Goal: Navigation & Orientation: Find specific page/section

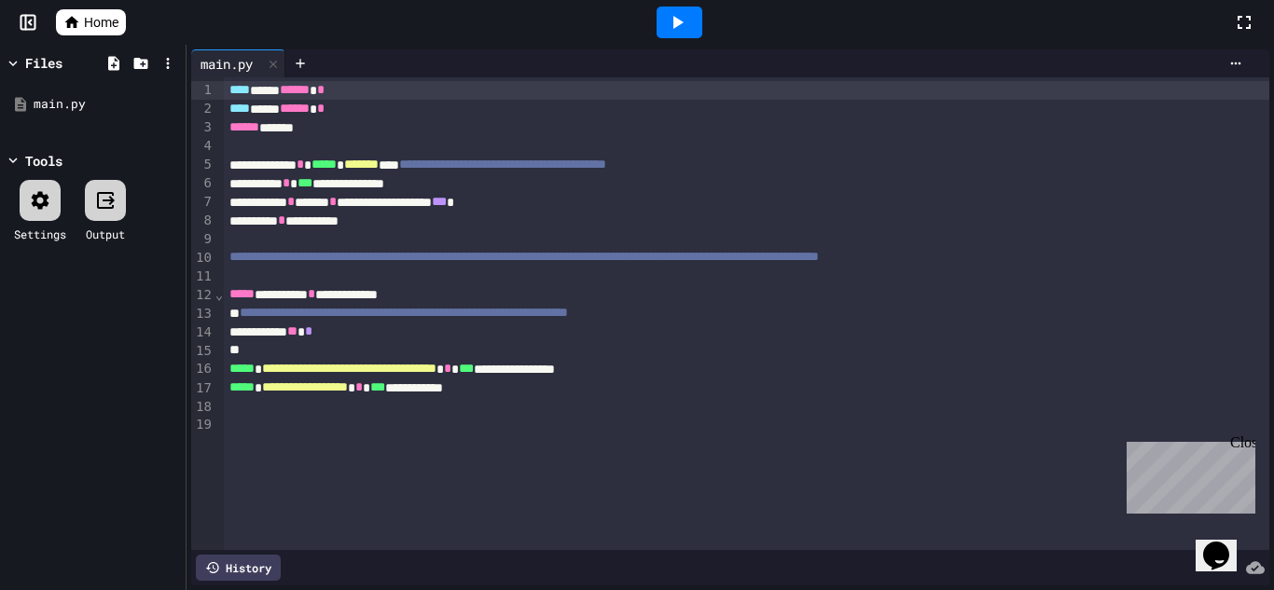
click at [87, 21] on span "Home" at bounding box center [101, 22] width 35 height 19
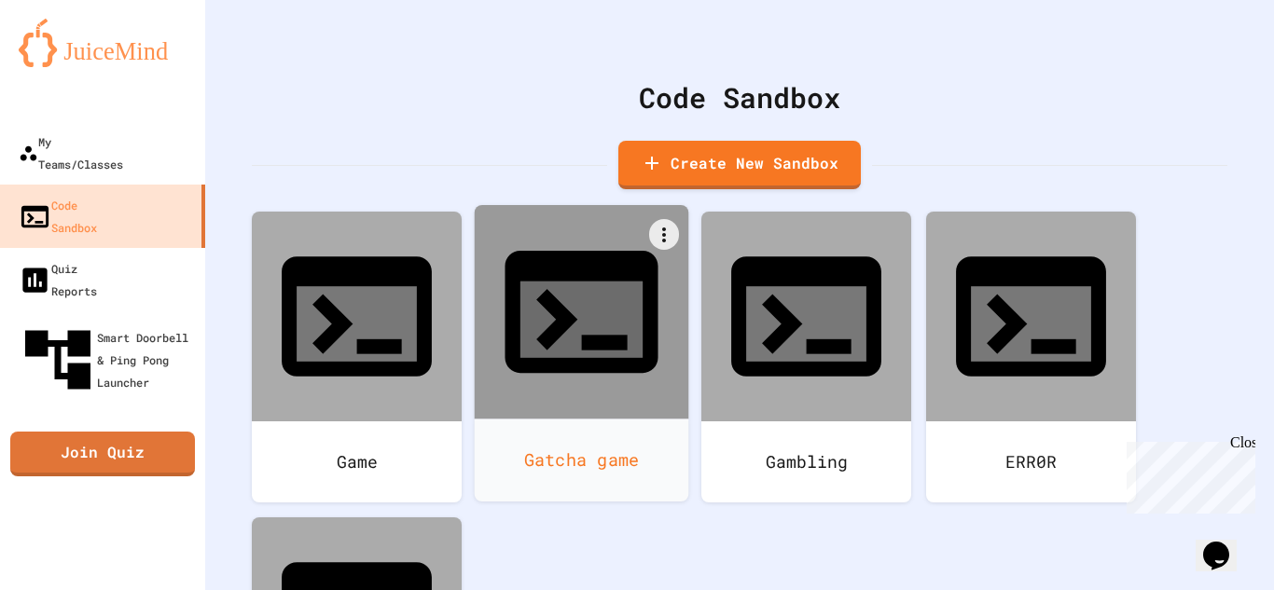
click at [532, 419] on div "Gatcha game" at bounding box center [582, 460] width 214 height 83
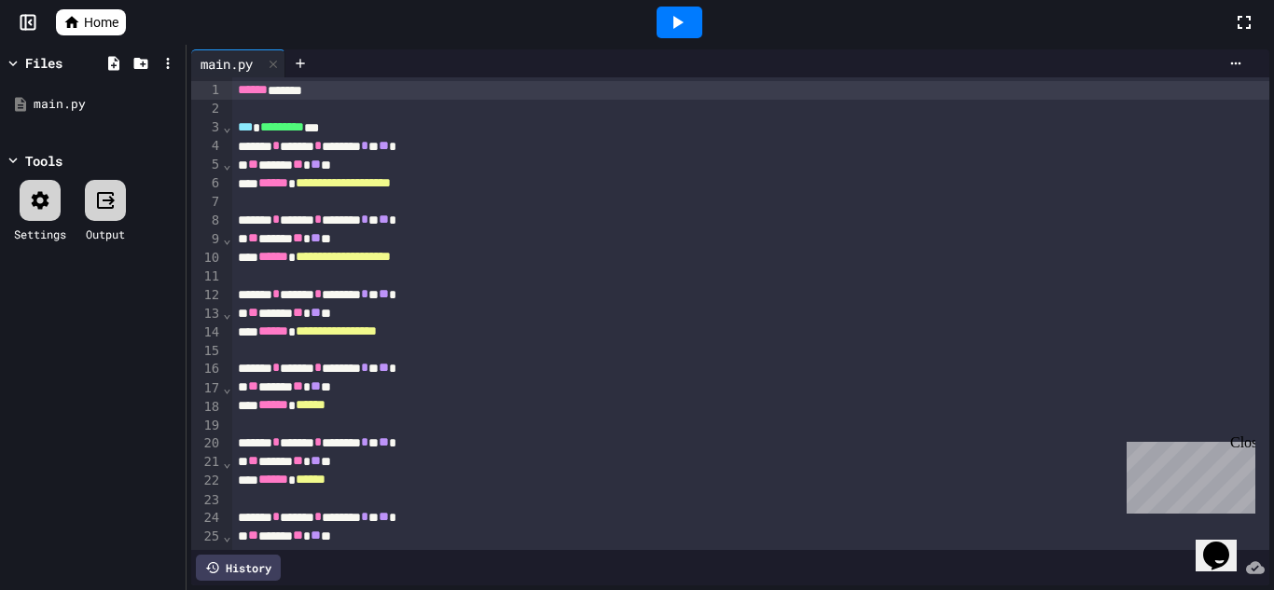
click at [680, 35] on div at bounding box center [679, 23] width 46 height 32
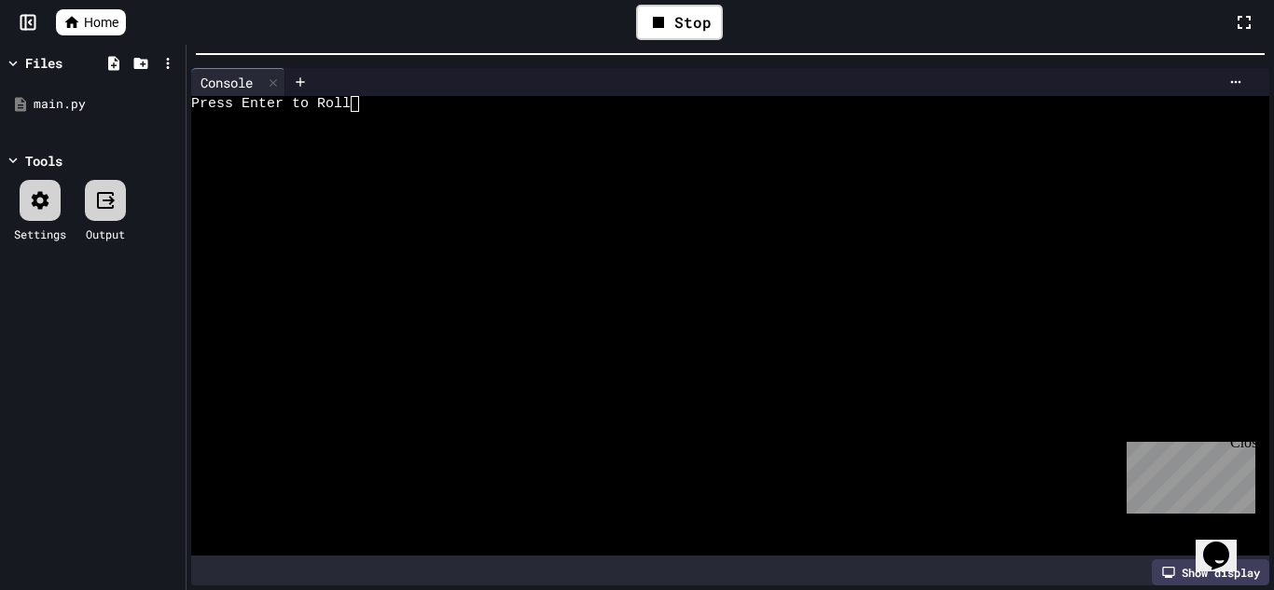
click at [753, 0] on html "**********" at bounding box center [637, 295] width 1274 height 590
click at [694, 150] on div at bounding box center [719, 152] width 1057 height 16
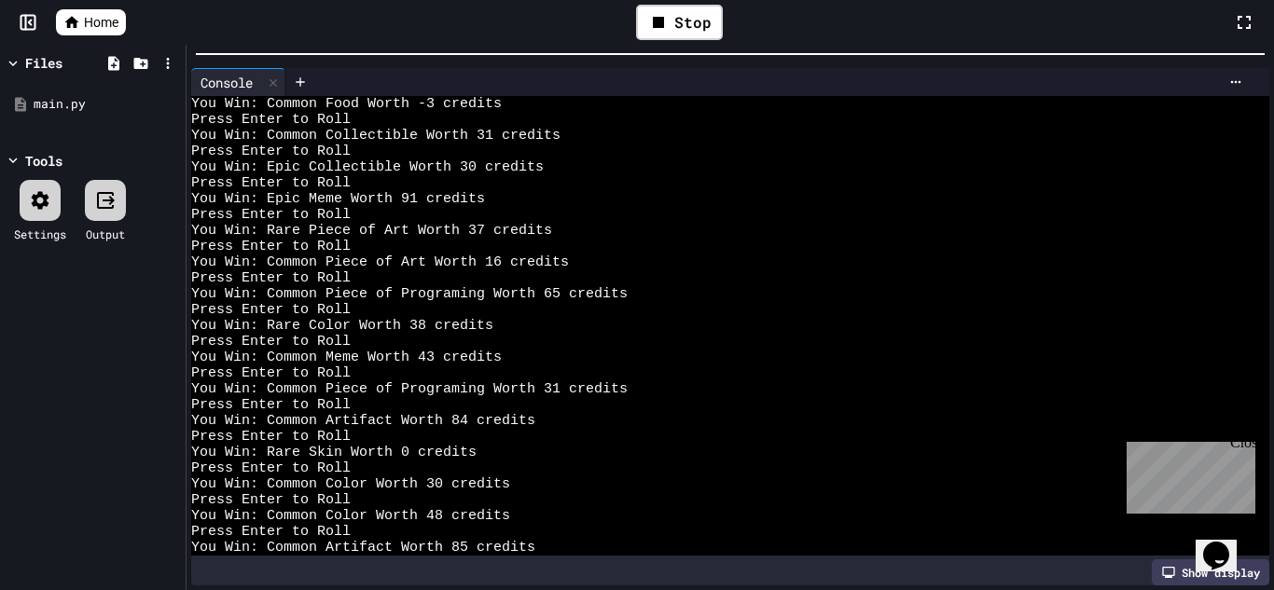
scroll to position [10645, 0]
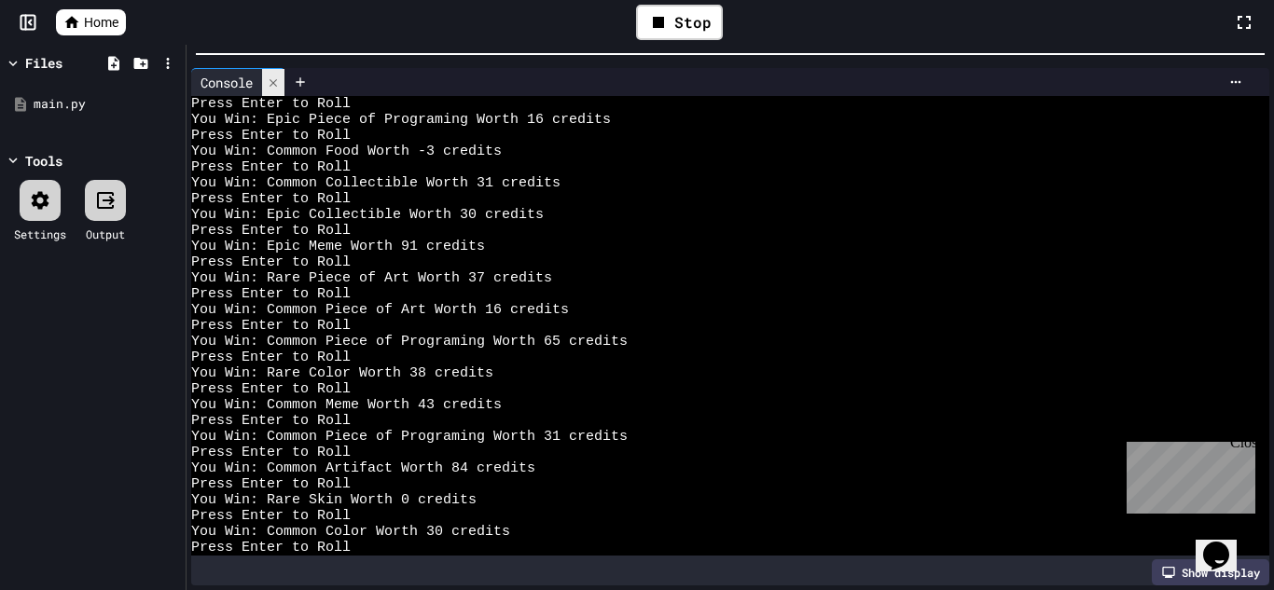
click at [275, 89] on icon at bounding box center [273, 82] width 13 height 13
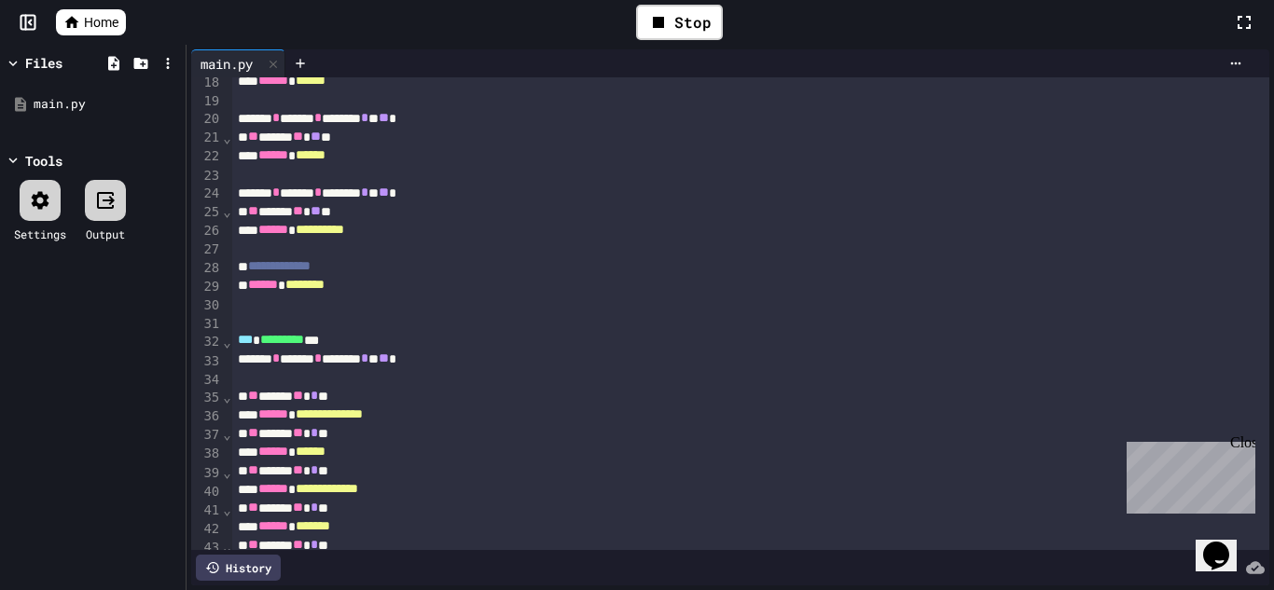
scroll to position [0, 0]
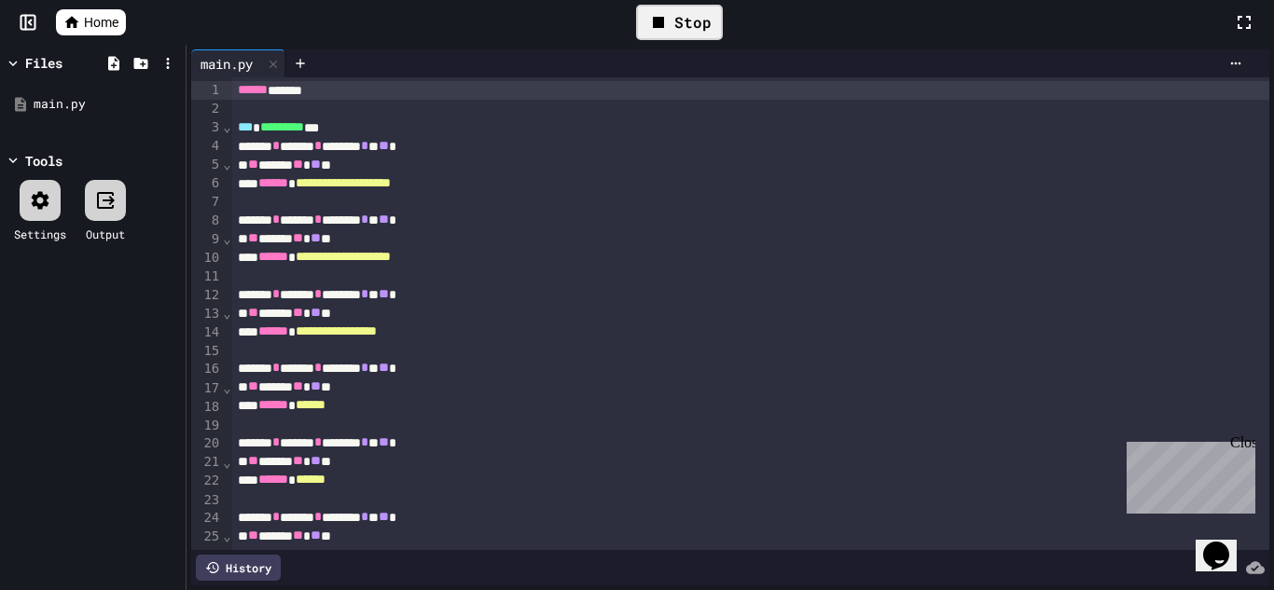
click at [657, 22] on icon at bounding box center [658, 22] width 11 height 11
click at [657, 22] on div at bounding box center [679, 23] width 46 height 32
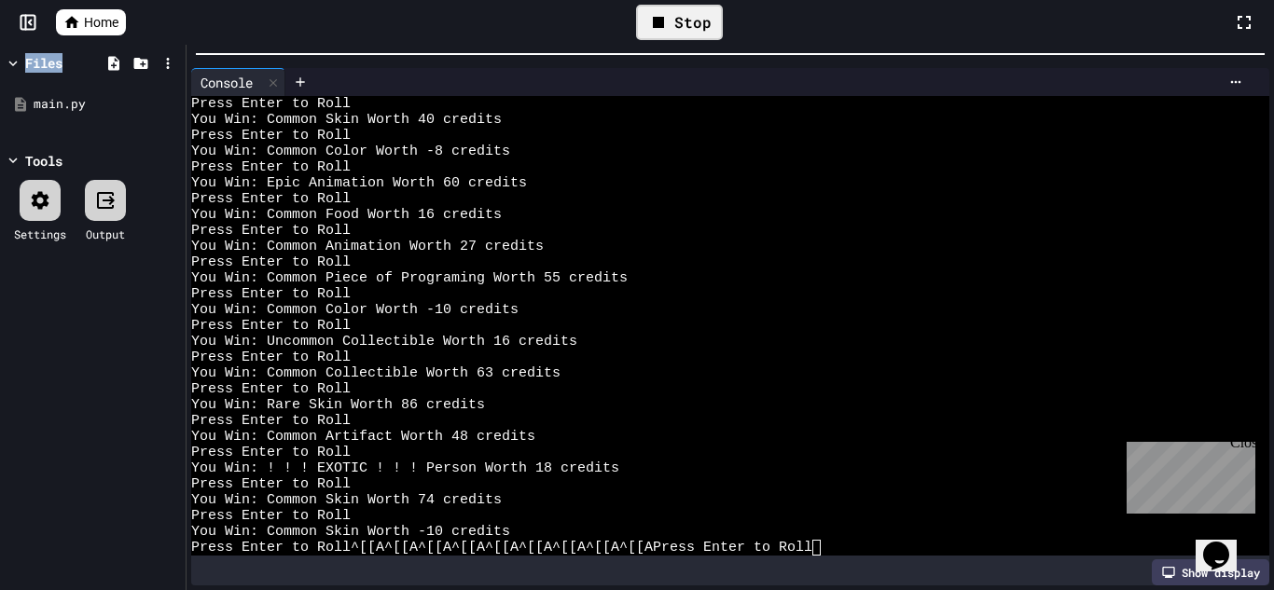
scroll to position [13791, 0]
click at [879, 0] on html "**********" at bounding box center [637, 295] width 1274 height 590
click at [885, 545] on div "Press Enter to Roll^[[A^[[A^[[A^[[A^[[A^[[A^[[A^[[A^[[APress Enter to Roll" at bounding box center [719, 548] width 1057 height 16
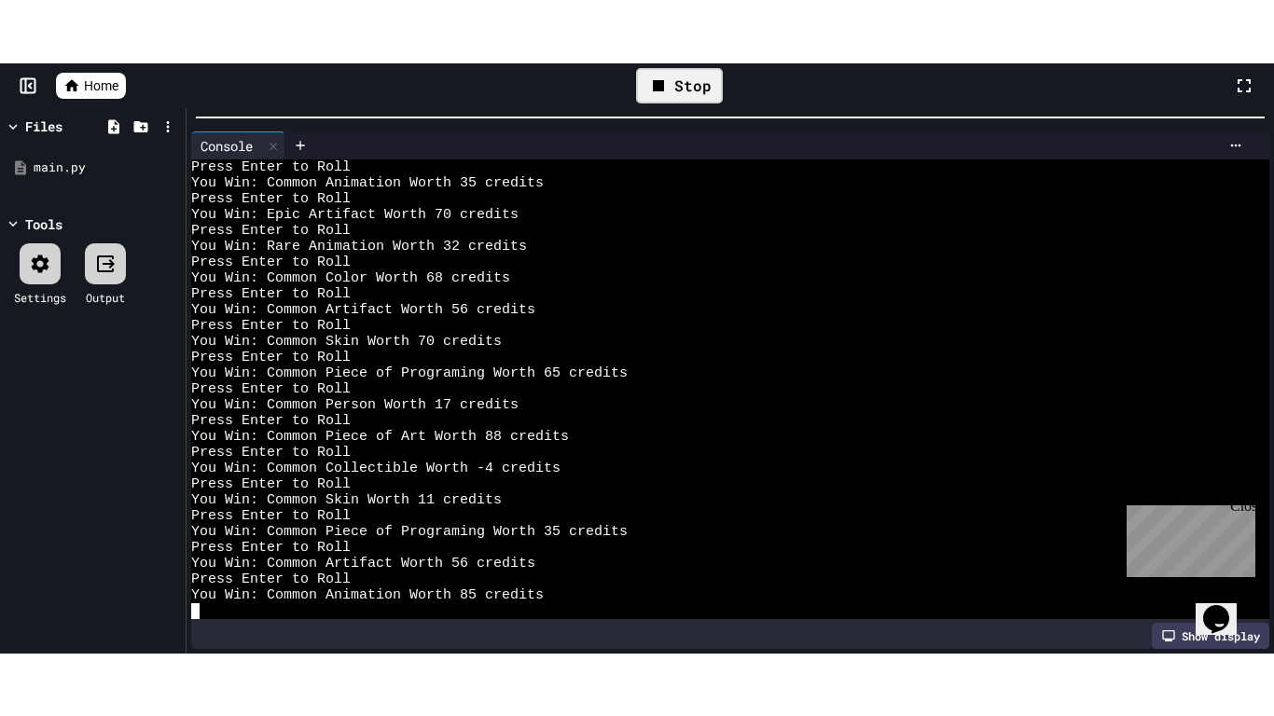
scroll to position [15852, 0]
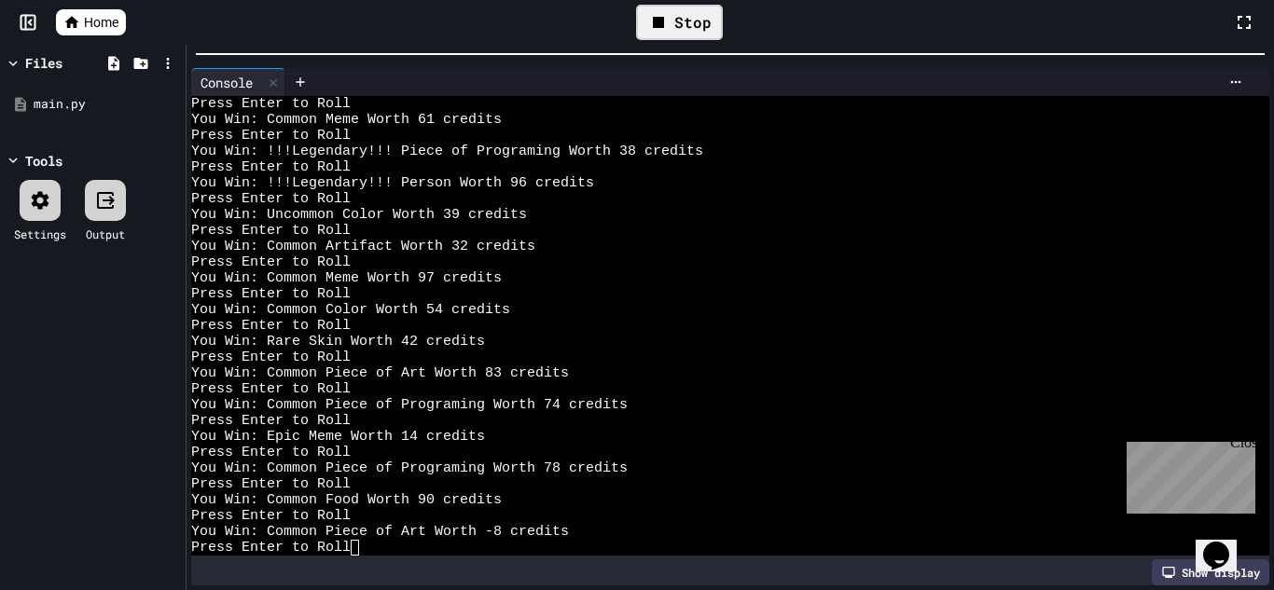
click at [36, 21] on icon at bounding box center [28, 22] width 19 height 19
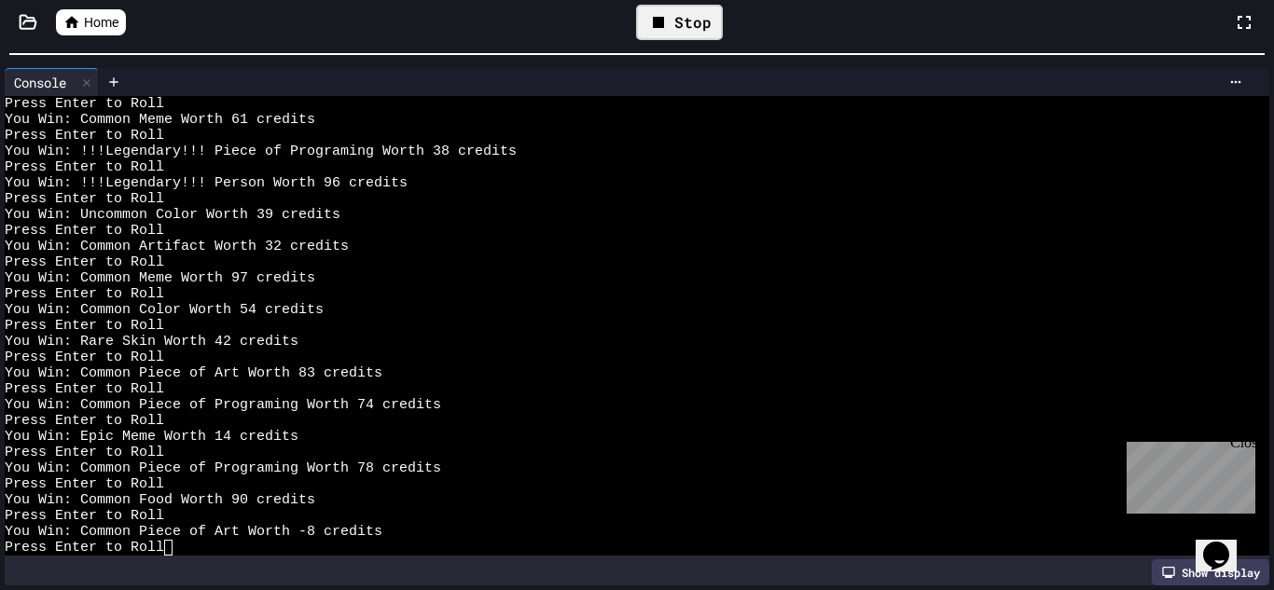
click at [1238, 22] on icon at bounding box center [1244, 22] width 22 height 22
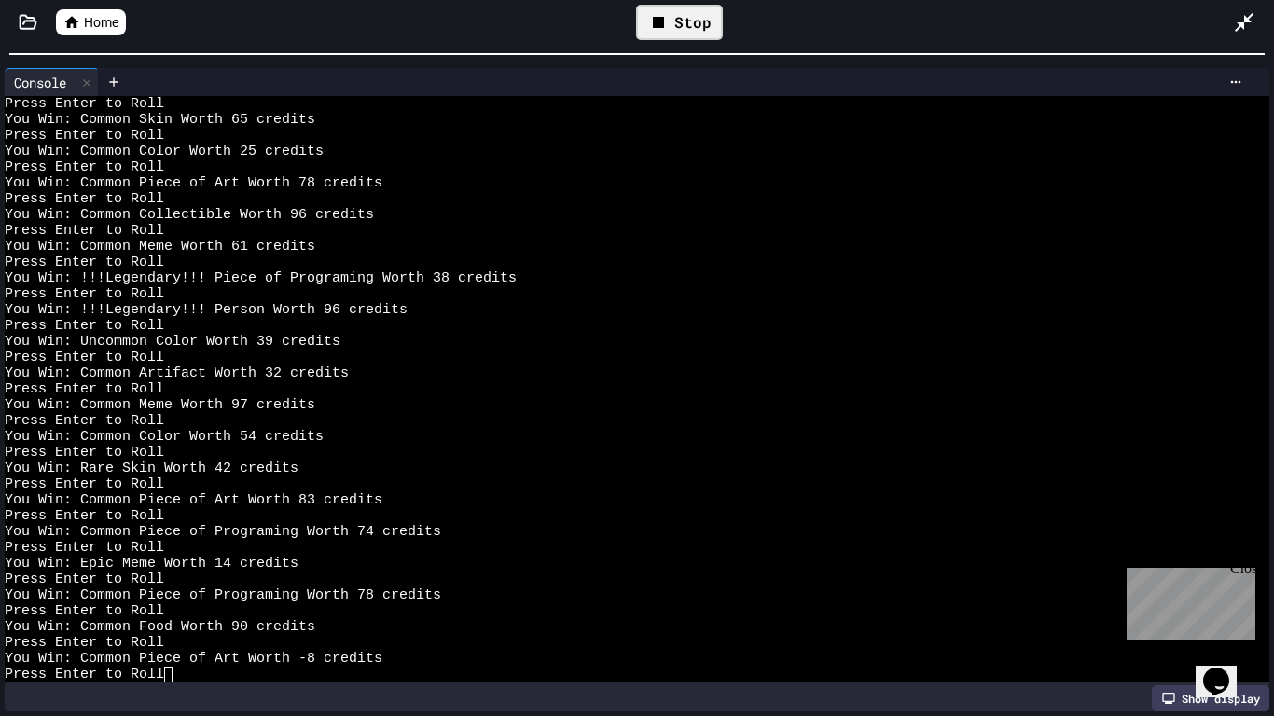
scroll to position [15725, 0]
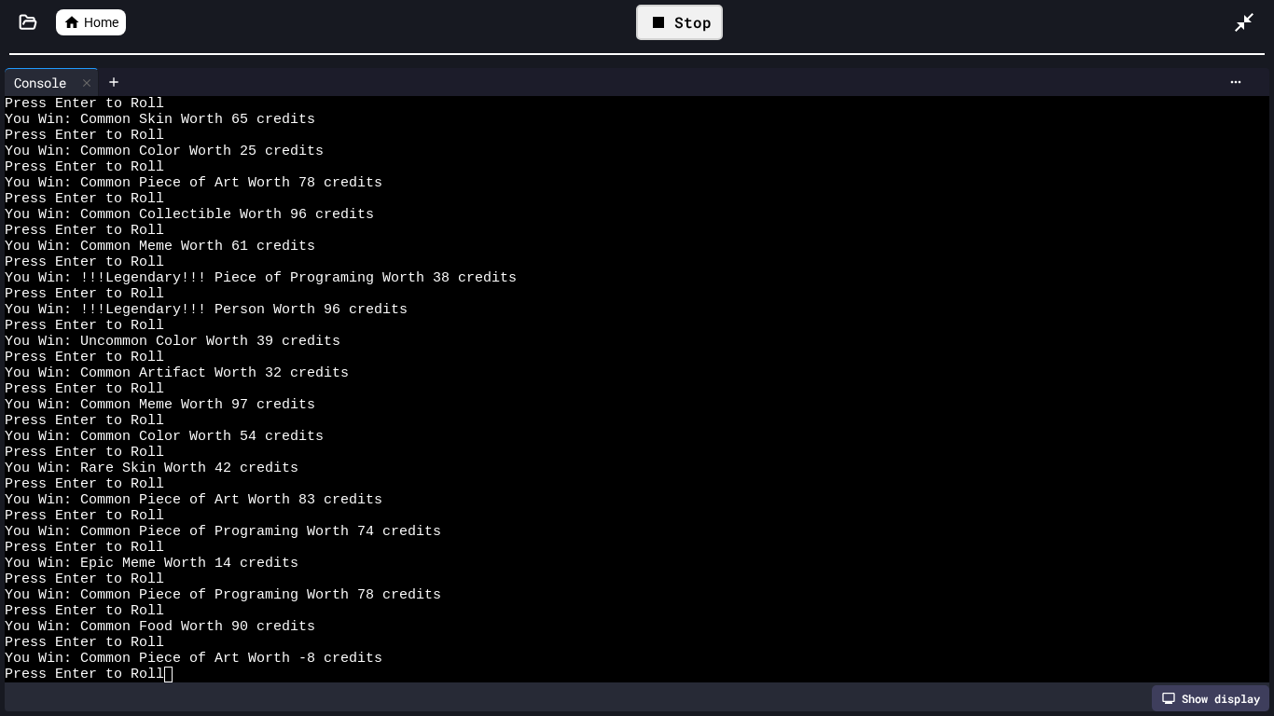
click at [758, 445] on div "Press Enter to Roll" at bounding box center [630, 453] width 1250 height 16
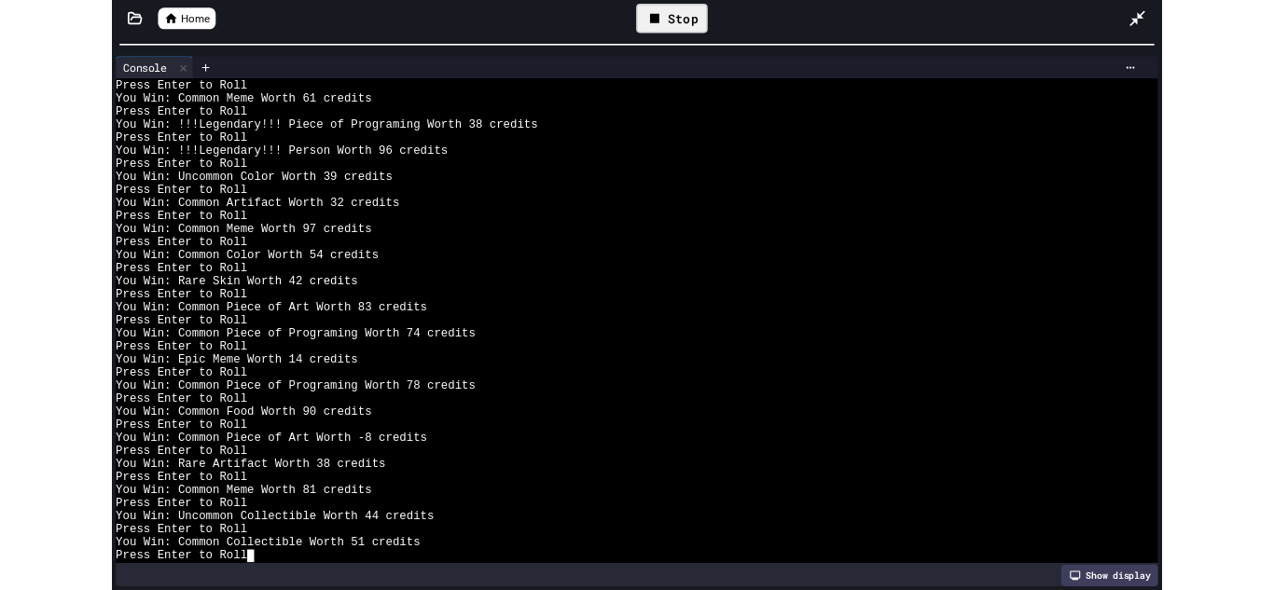
scroll to position [15852, 0]
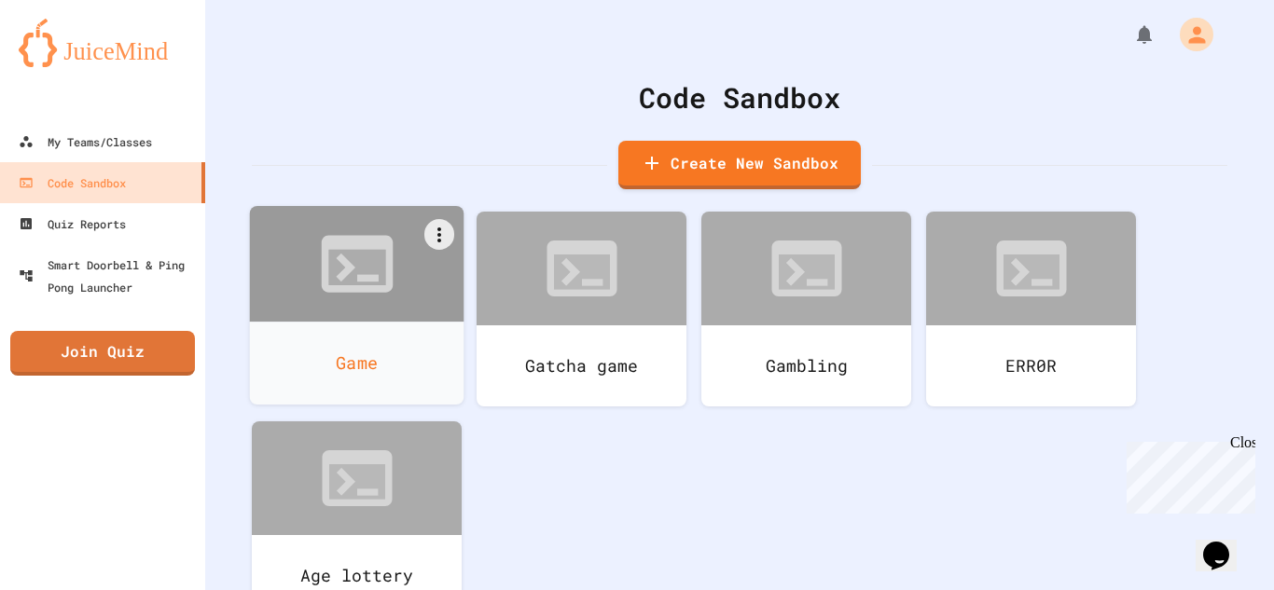
scroll to position [56, 0]
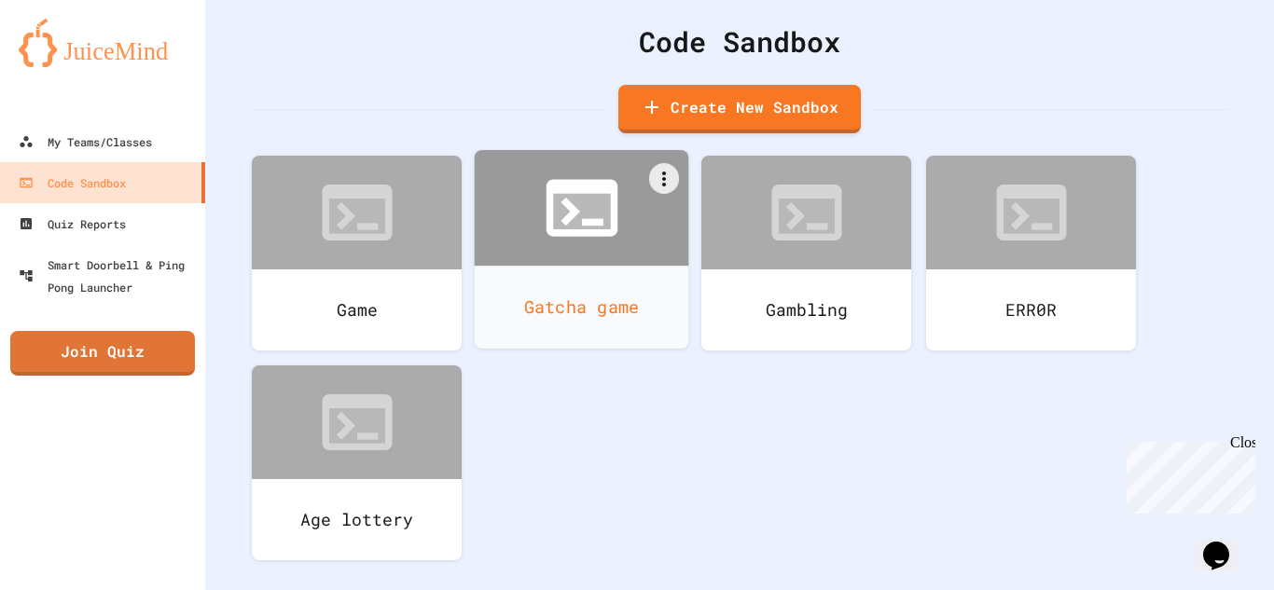
click at [590, 202] on icon at bounding box center [581, 211] width 57 height 35
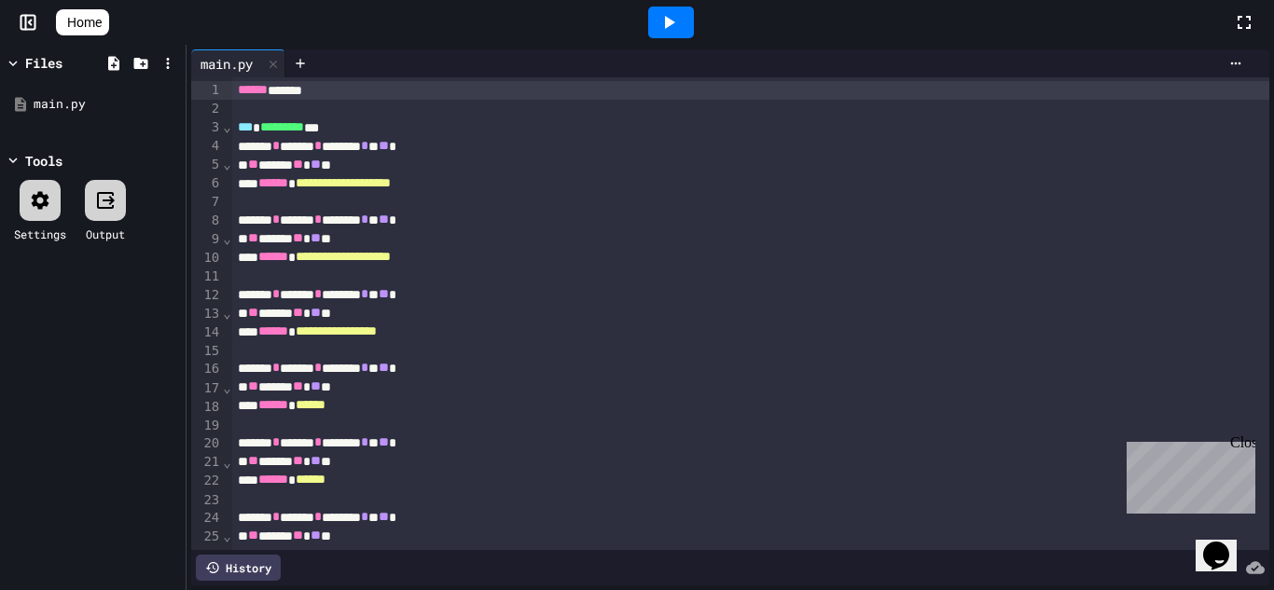
click at [27, 11] on div "Home" at bounding box center [637, 22] width 1274 height 45
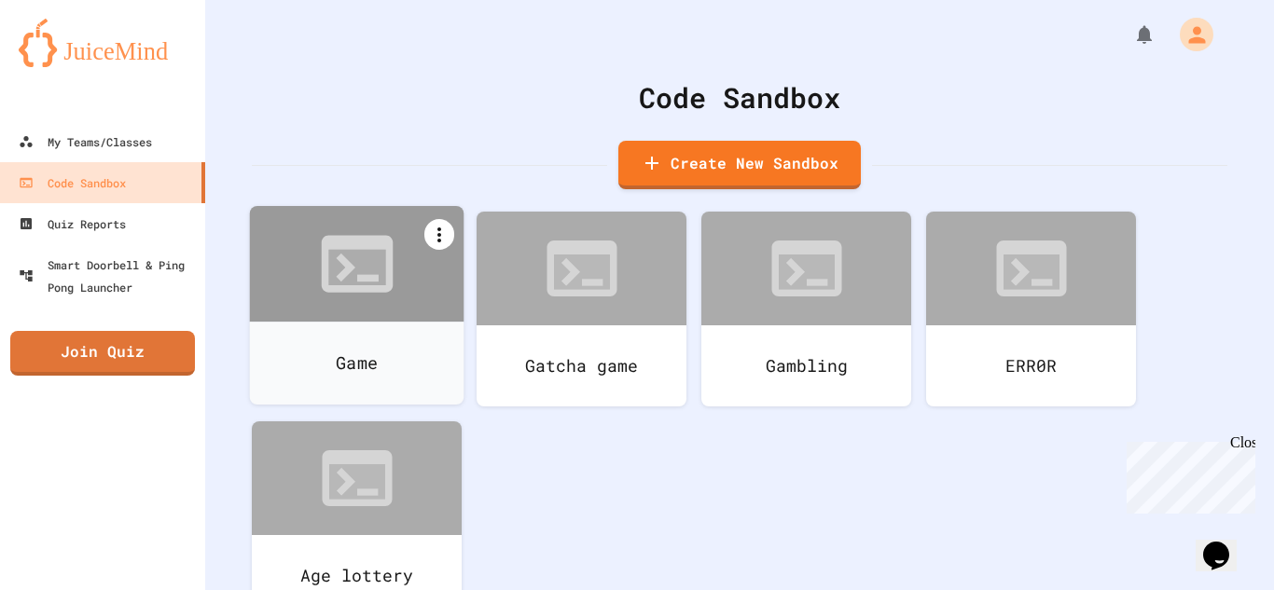
click at [439, 234] on icon at bounding box center [439, 235] width 4 height 15
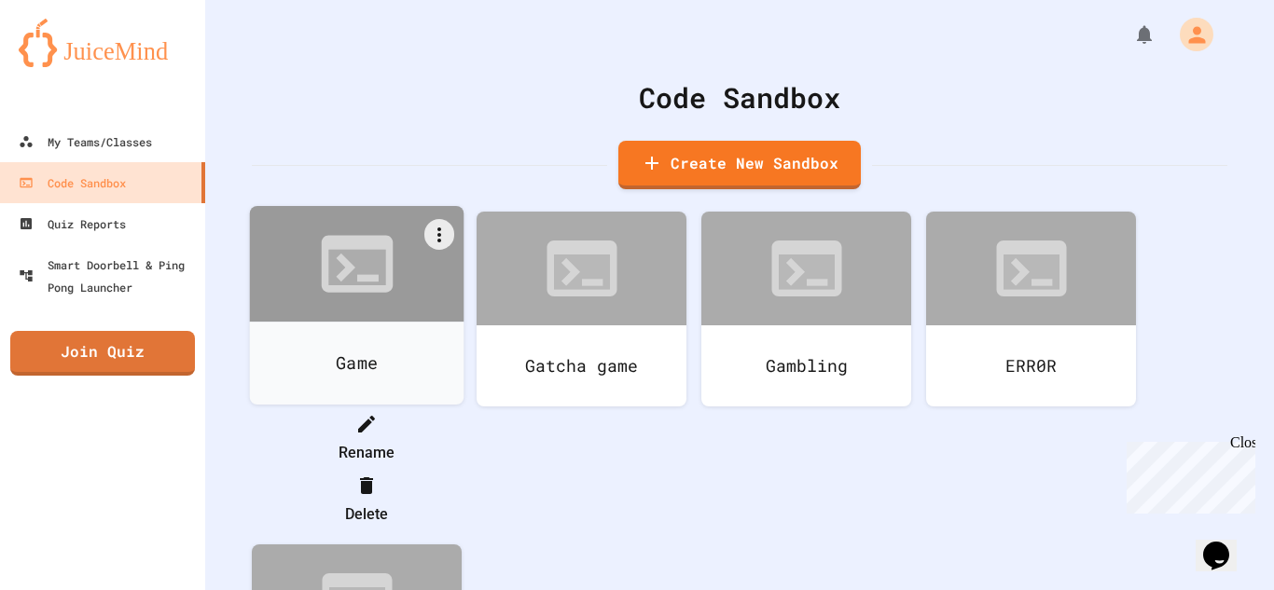
click at [435, 408] on div at bounding box center [357, 408] width 210 height 0
